Goal: Task Accomplishment & Management: Use online tool/utility

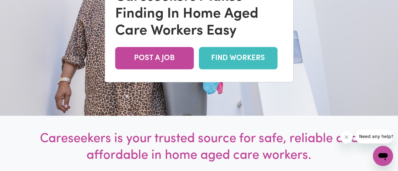
scroll to position [50, 0]
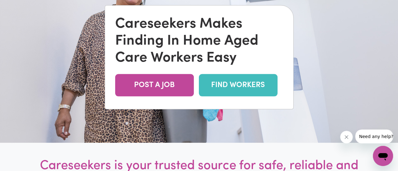
click at [232, 85] on link "FIND WORKERS" at bounding box center [238, 85] width 79 height 22
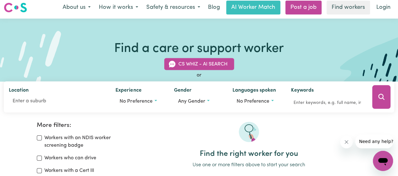
scroll to position [4, 0]
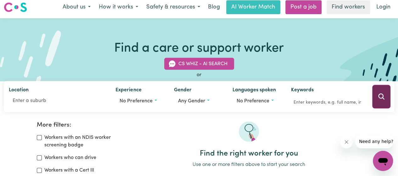
click at [386, 102] on button "Search" at bounding box center [381, 97] width 18 height 24
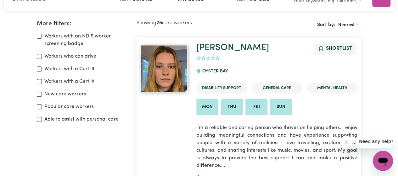
scroll to position [12, 0]
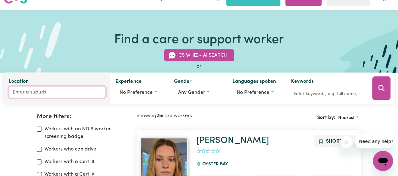
click at [50, 90] on input "Location" at bounding box center [57, 91] width 97 height 11
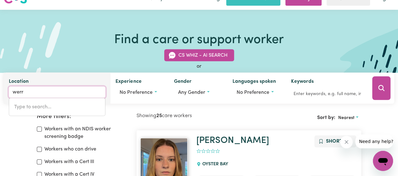
type input "werri"
type input "werri BEACH, New South Wales, 2534"
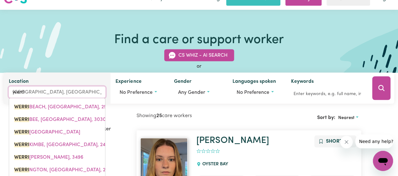
type input "werrib"
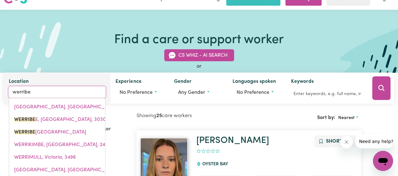
type input "werribee"
type input "werribee, Victoria, 3030"
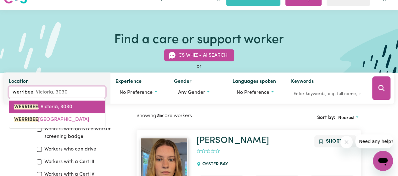
click at [50, 112] on link "WERRIBEE , Victoria, 3030" at bounding box center [57, 107] width 96 height 13
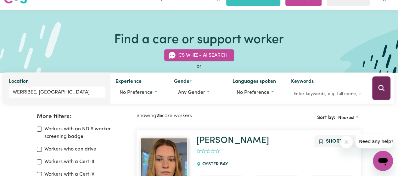
click at [387, 95] on button "Search" at bounding box center [381, 88] width 18 height 24
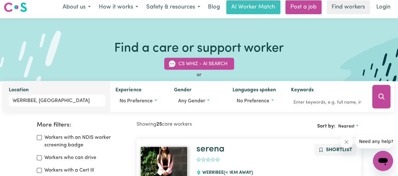
scroll to position [3, 0]
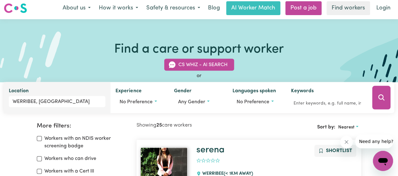
click at [15, 8] on img at bounding box center [15, 8] width 23 height 11
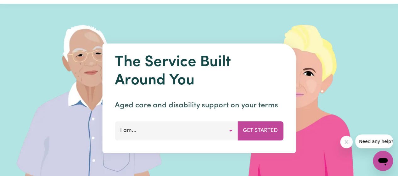
scroll to position [19, 0]
click at [265, 116] on div "The Service Built Around You Aged care and disability support on your terms I a…" at bounding box center [198, 97] width 193 height 109
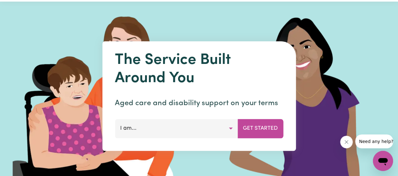
scroll to position [0, 0]
